Goal: Task Accomplishment & Management: Manage account settings

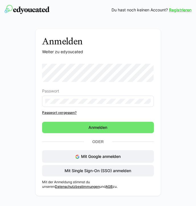
click at [84, 126] on span "Anmelden" at bounding box center [98, 127] width 112 height 11
